Goal: Information Seeking & Learning: Learn about a topic

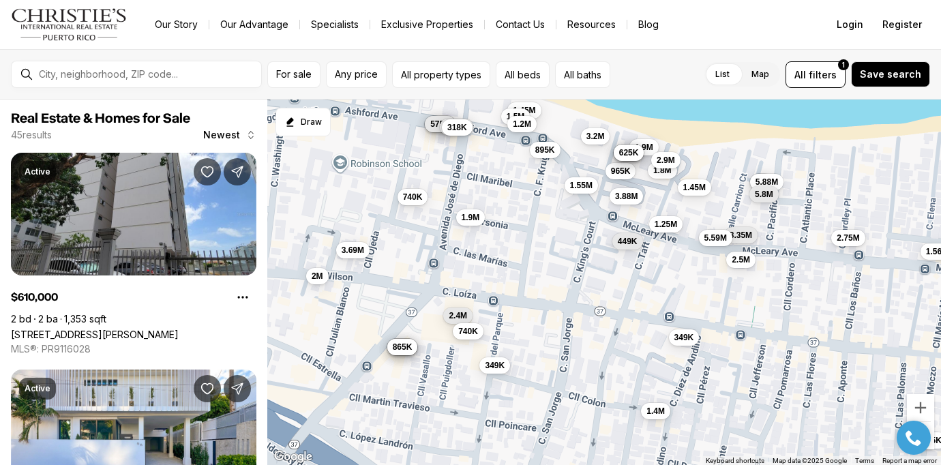
click at [473, 336] on button "740K" at bounding box center [468, 331] width 31 height 16
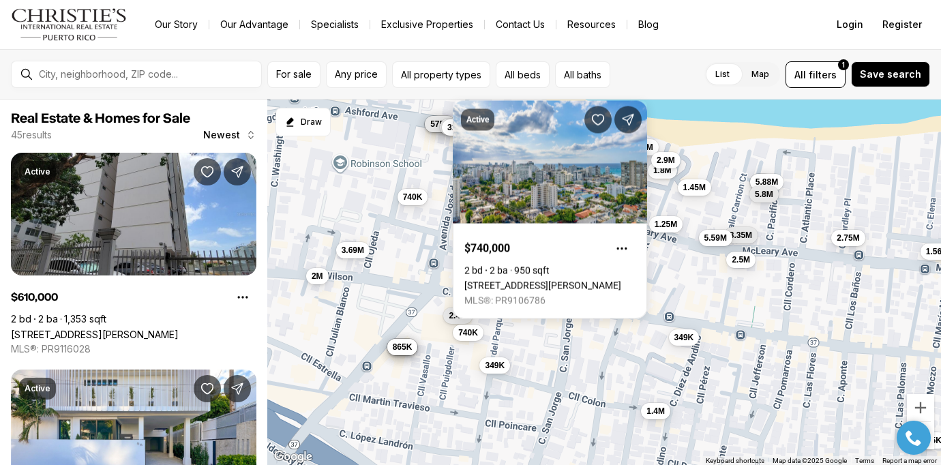
click at [552, 342] on div "610K 3.69M 1.9M 1.55M 1.8M 2M 900K 1.45M 3.2M 965K 985K 1.5M 585K 725K 575K 349…" at bounding box center [604, 283] width 674 height 366
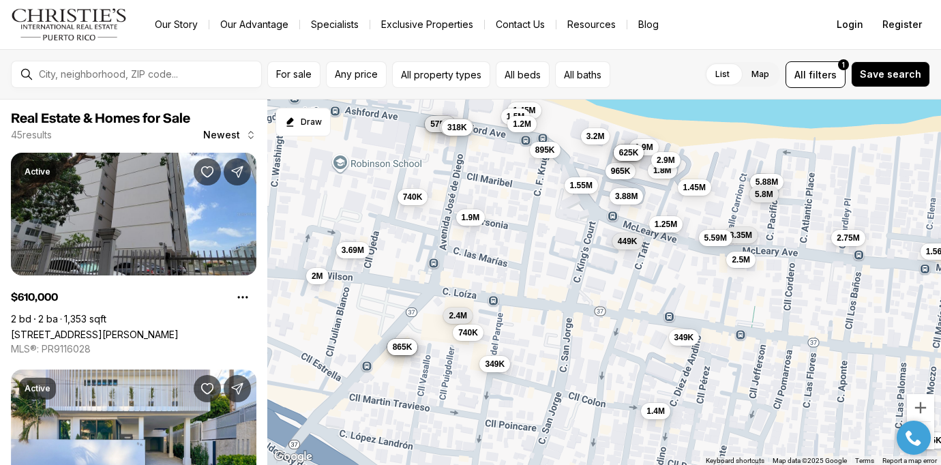
click at [501, 366] on span "349K" at bounding box center [495, 363] width 20 height 11
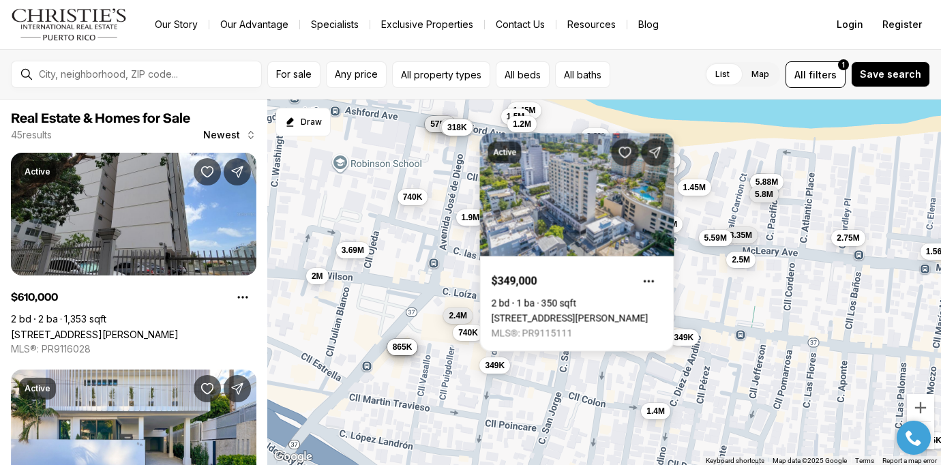
click at [543, 364] on div "610K 3.69M 1.9M 1.55M 1.8M 2M 900K 1.45M 3.2M 965K 985K 1.5M 585K 725K 575K 349…" at bounding box center [604, 283] width 674 height 366
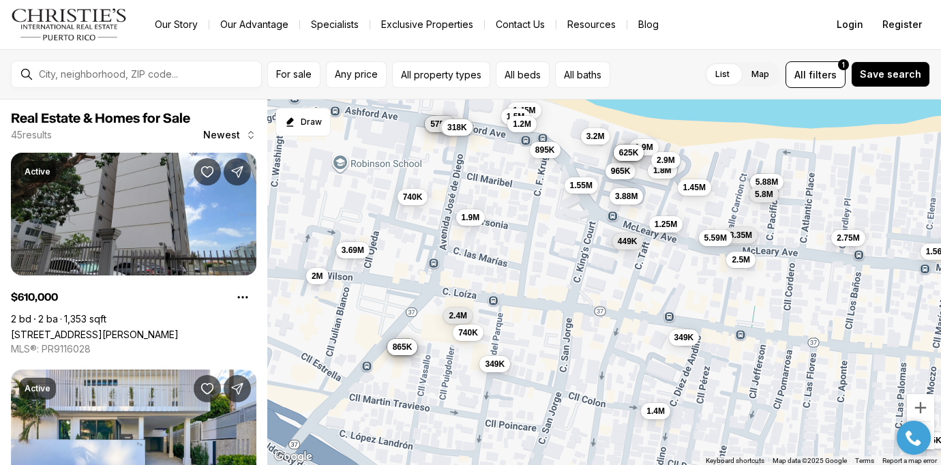
click at [496, 366] on span "349K" at bounding box center [495, 363] width 20 height 11
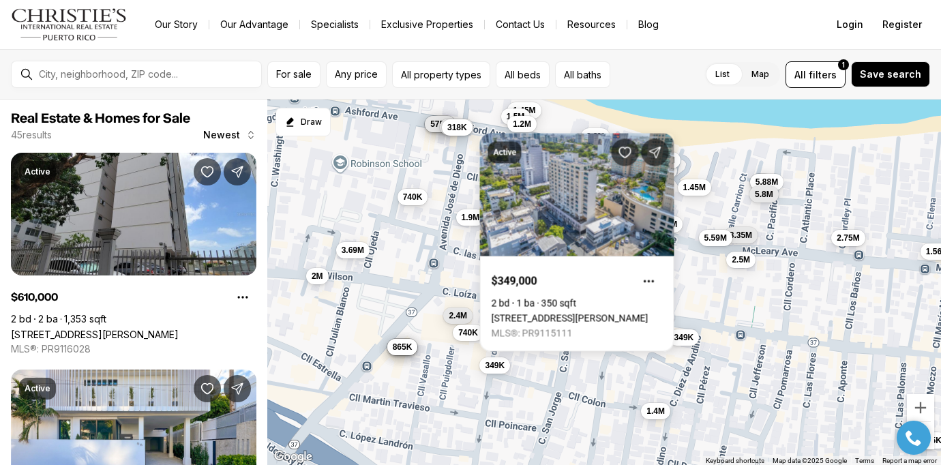
click at [527, 364] on div "610K 3.69M 1.9M 1.55M 1.8M 2M 900K 1.45M 3.2M 965K 985K 1.5M 585K 725K 575K 349…" at bounding box center [604, 283] width 674 height 366
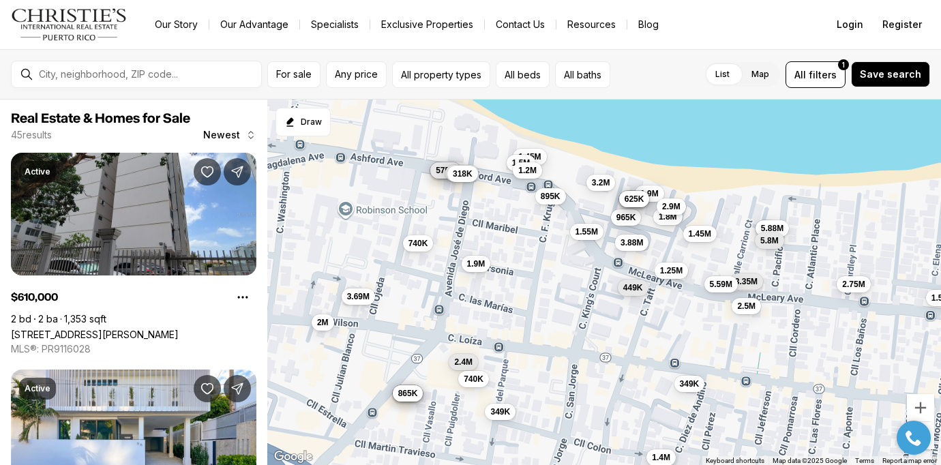
drag, startPoint x: 378, startPoint y: 160, endPoint x: 405, endPoint y: 254, distance: 98.6
click at [405, 254] on div "610K 3.69M 1.9M 1.55M 1.8M 2M 900K 1.45M 3.2M 965K 985K 1.5M 585K 725K 575K 349…" at bounding box center [604, 283] width 674 height 366
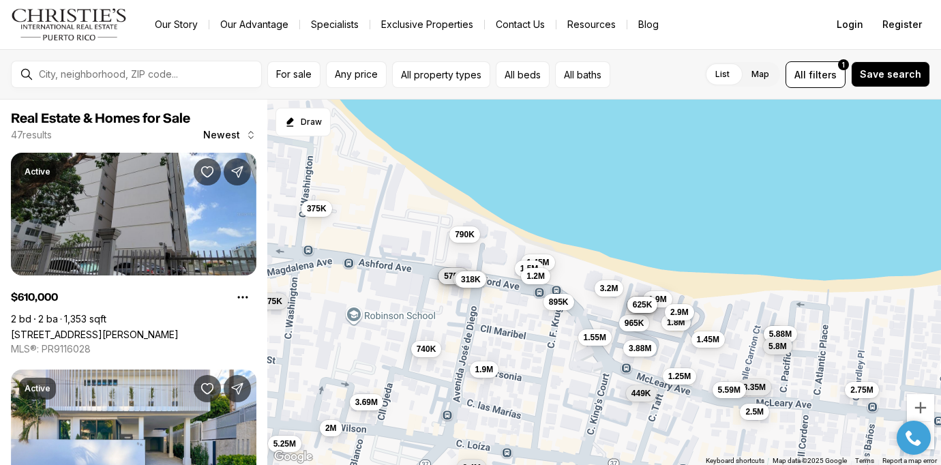
drag, startPoint x: 355, startPoint y: 229, endPoint x: 340, endPoint y: 291, distance: 63.2
click at [340, 291] on div "610K 3.69M 1.9M 1.55M 1.8M 2M 900K 1.45M 3.2M 965K 985K 1.5M 585K 725K 575K 349…" at bounding box center [604, 283] width 674 height 366
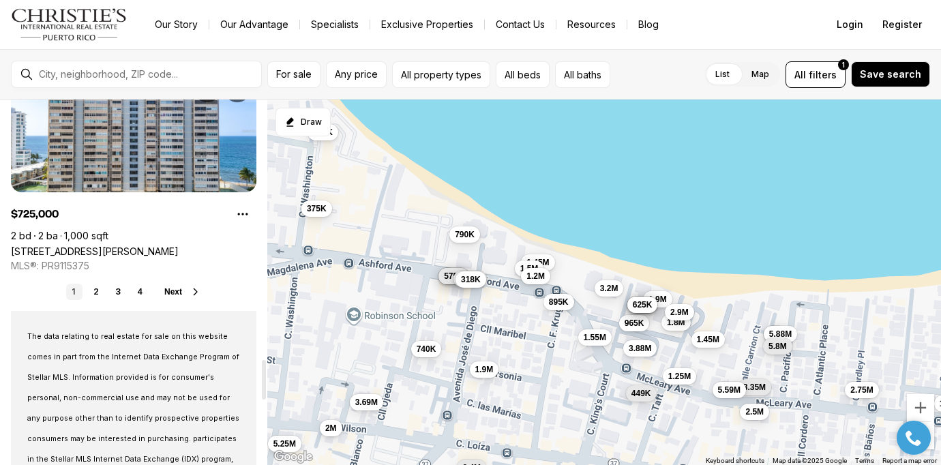
scroll to position [2388, 0]
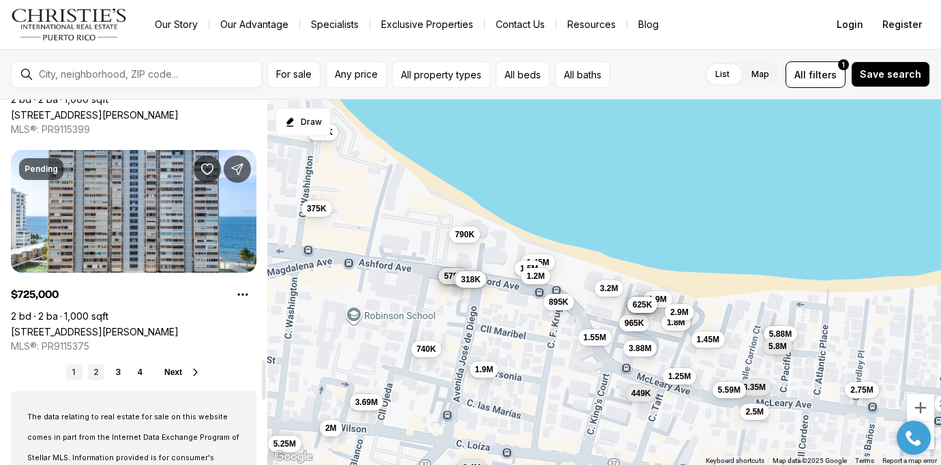
click at [95, 373] on link "2" at bounding box center [96, 372] width 16 height 16
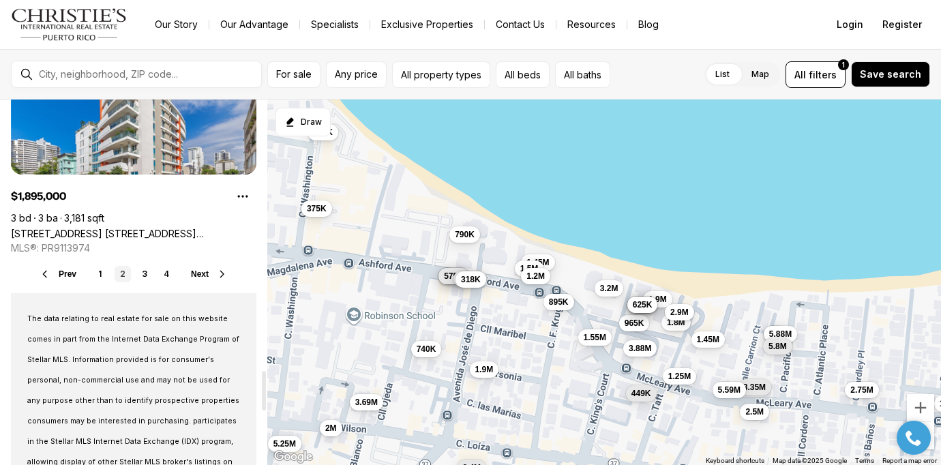
scroll to position [2490, 0]
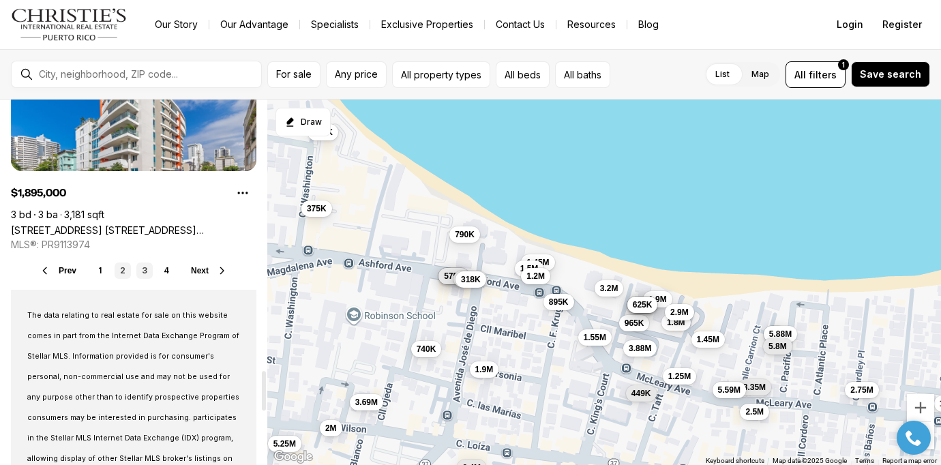
click at [143, 271] on link "3" at bounding box center [144, 271] width 16 height 16
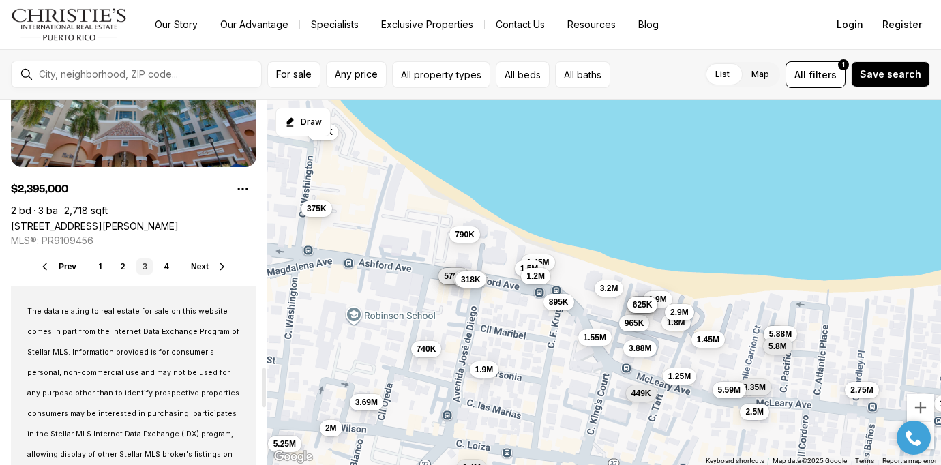
scroll to position [2506, 0]
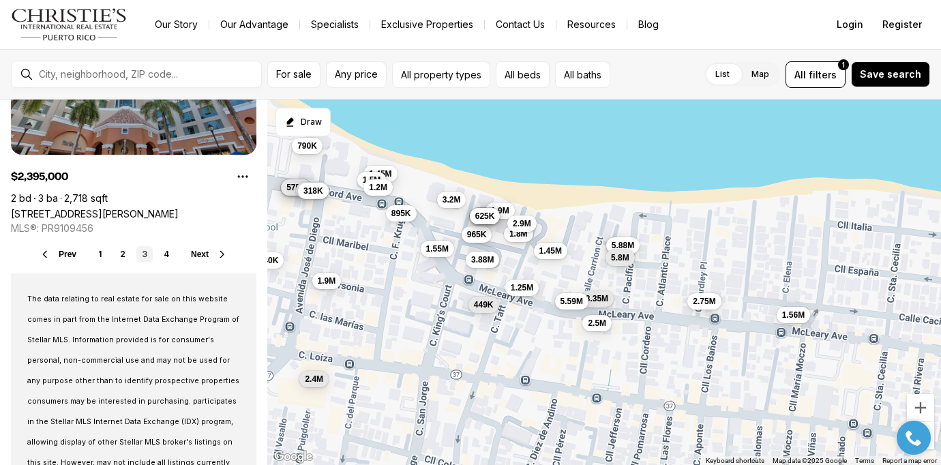
drag, startPoint x: 683, startPoint y: 418, endPoint x: 520, endPoint y: 326, distance: 186.6
click at [520, 326] on div "610K 3.69M 1.9M 1.55M 1.8M 2M 1.45M 3.2M 965K 1.5M 585K 725K 575K 740K 645K 1.8…" at bounding box center [604, 283] width 674 height 366
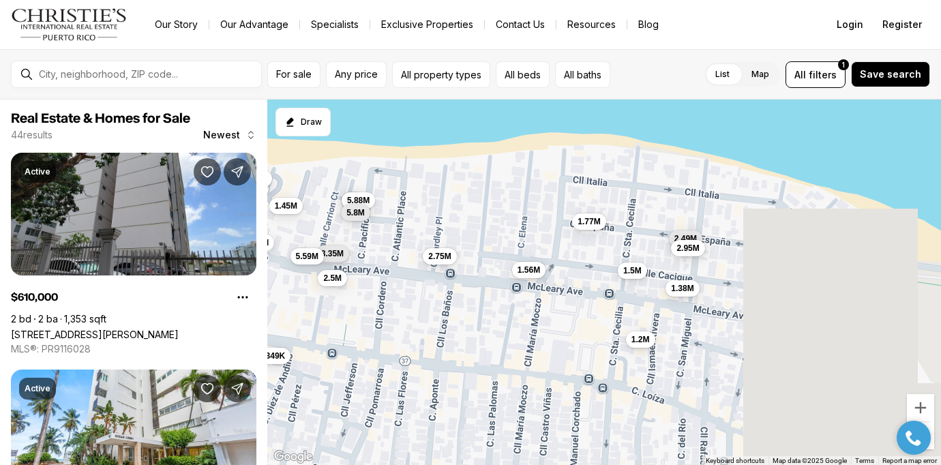
drag, startPoint x: 761, startPoint y: 351, endPoint x: 494, endPoint y: 308, distance: 270.1
click at [494, 308] on div "610K 1.9M 1.55M 1.8M 1.45M 3.2M 965K 1.5M 585K 725K 575K 645K 1.8M 1.45M 2.9M 1…" at bounding box center [604, 283] width 674 height 366
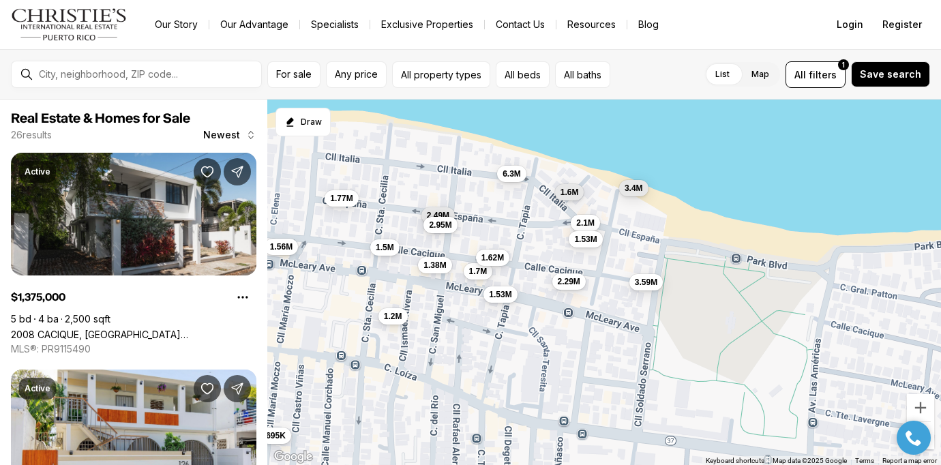
drag, startPoint x: 844, startPoint y: 378, endPoint x: 593, endPoint y: 356, distance: 252.0
click at [593, 356] on div "1.45M 2.5M 3.35M 5.59M 2.75M 6M 5.88M 5.8M 1.56M 1.38M 1.5M 2.49M 2.95M 1.2M 1.…" at bounding box center [604, 283] width 674 height 366
